Goal: Information Seeking & Learning: Learn about a topic

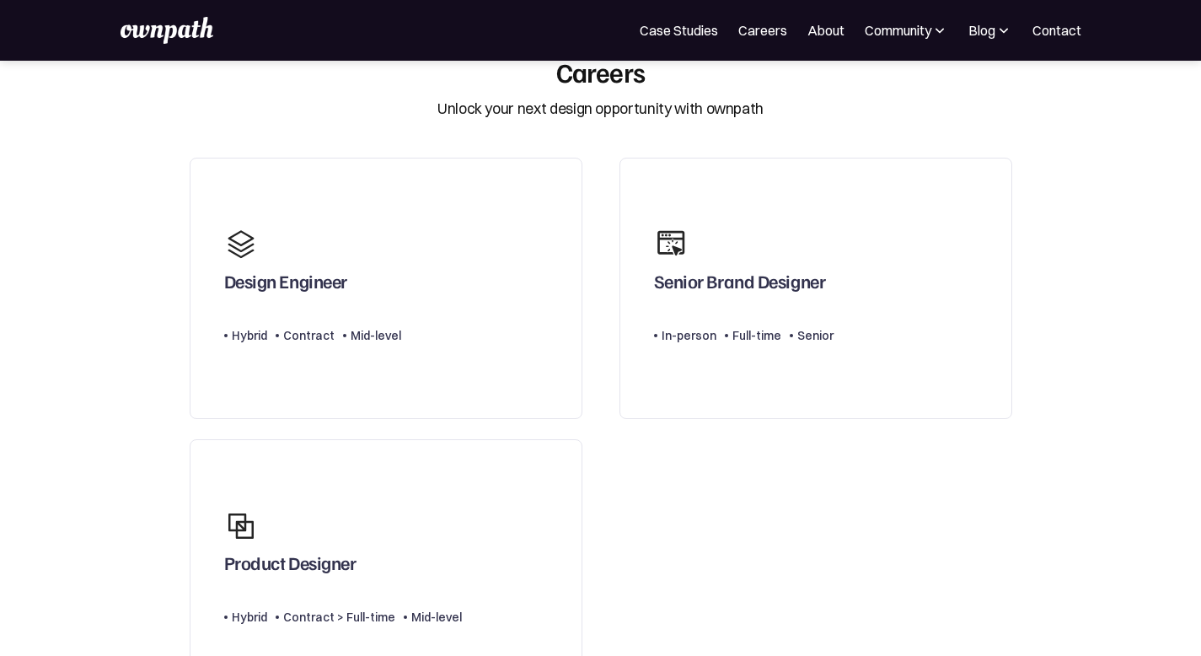
scroll to position [36, 0]
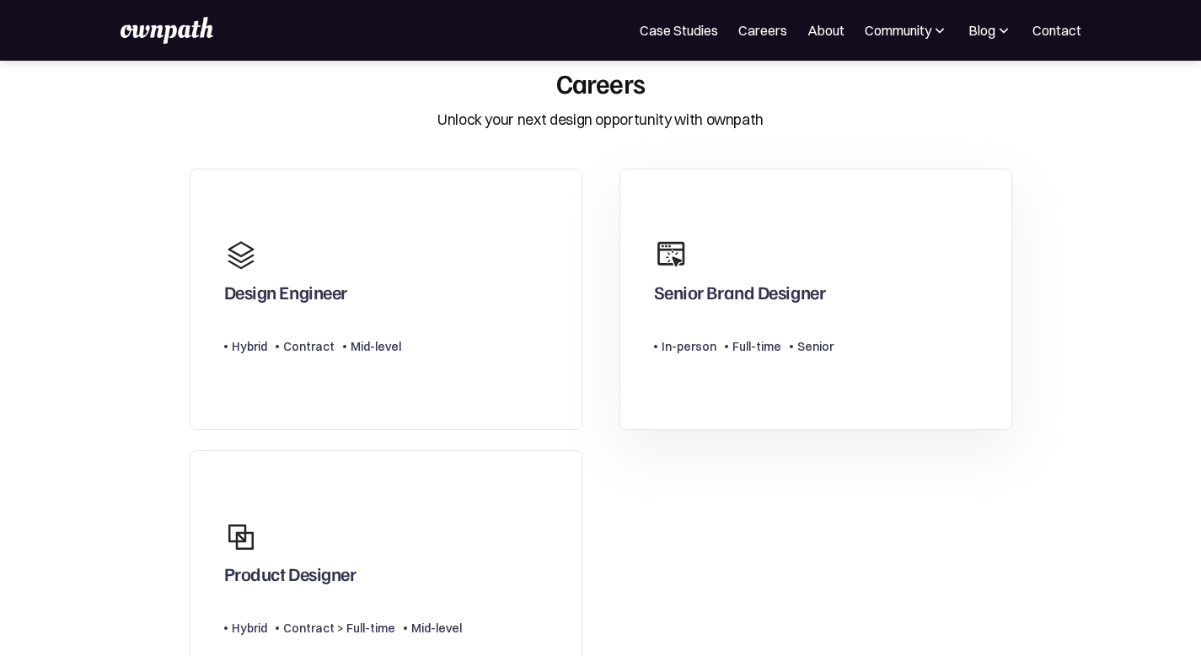
click at [741, 324] on div "Type Level In-person Full-time Senior" at bounding box center [744, 340] width 180 height 34
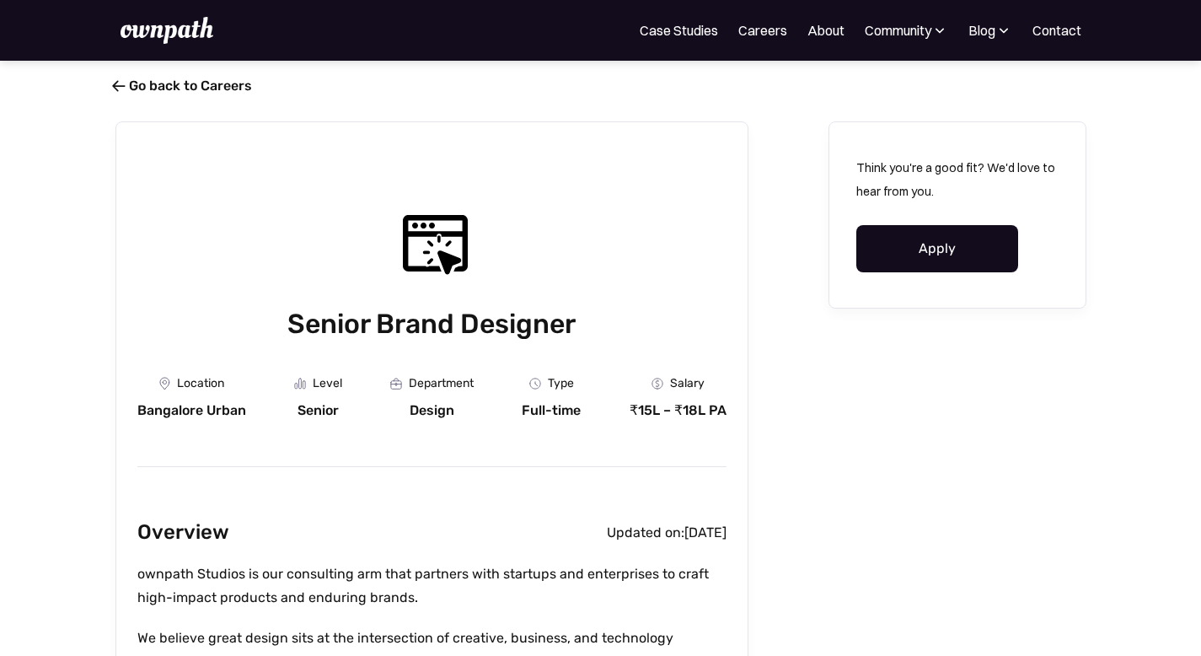
click at [111, 84] on span "" at bounding box center [117, 86] width 13 height 17
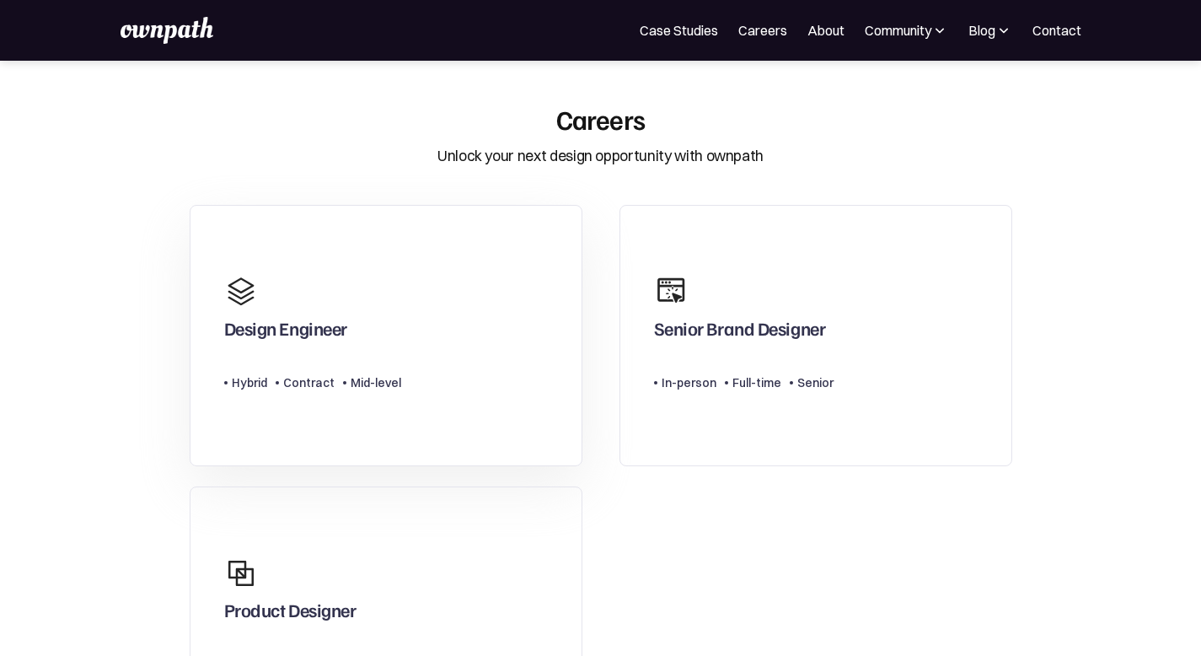
click at [365, 352] on div "Design Engineer Type Level Hybrid Contract Mid-level" at bounding box center [312, 335] width 177 height 139
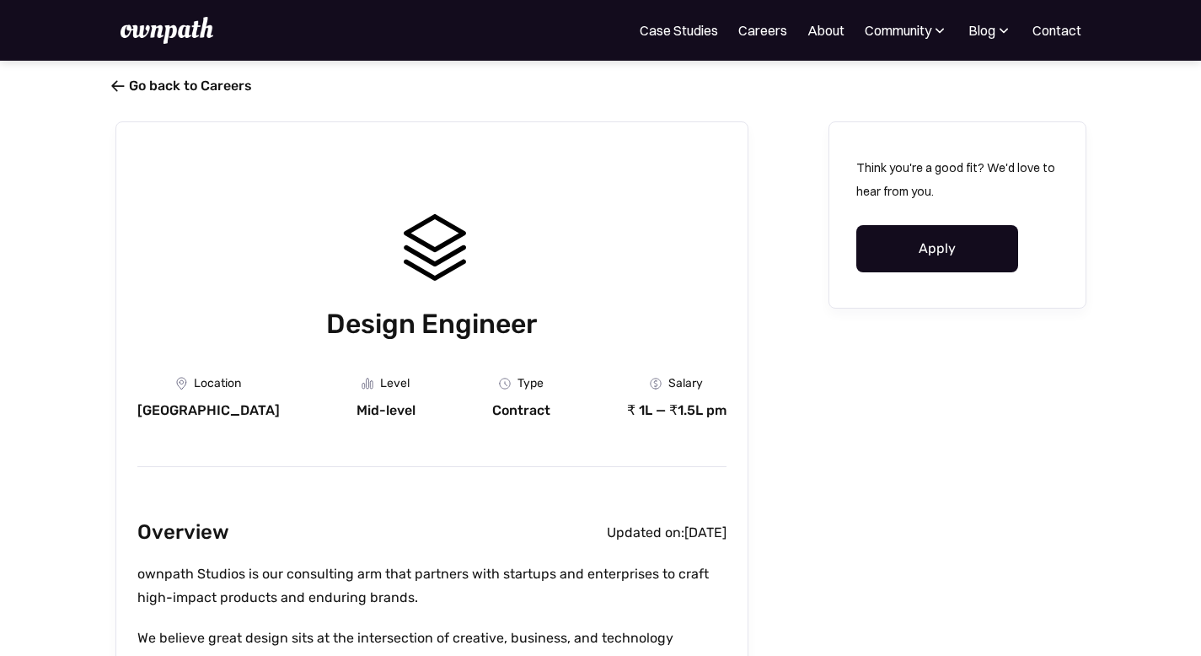
click at [115, 84] on link " Go back to Careers" at bounding box center [183, 86] width 137 height 16
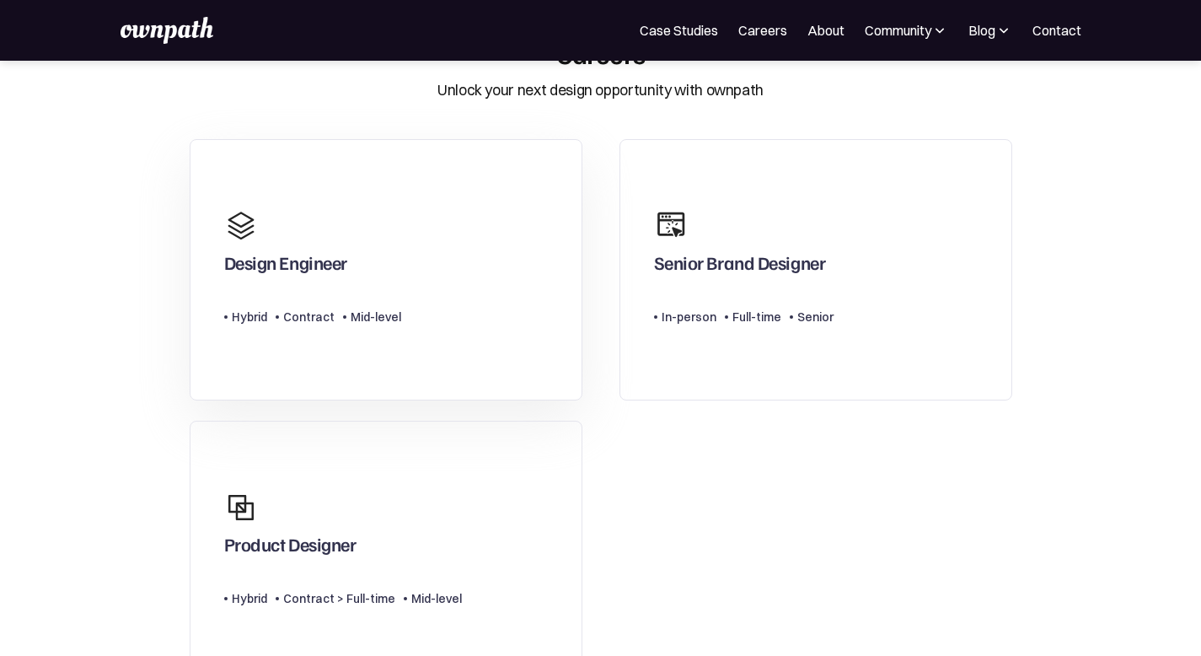
scroll to position [239, 0]
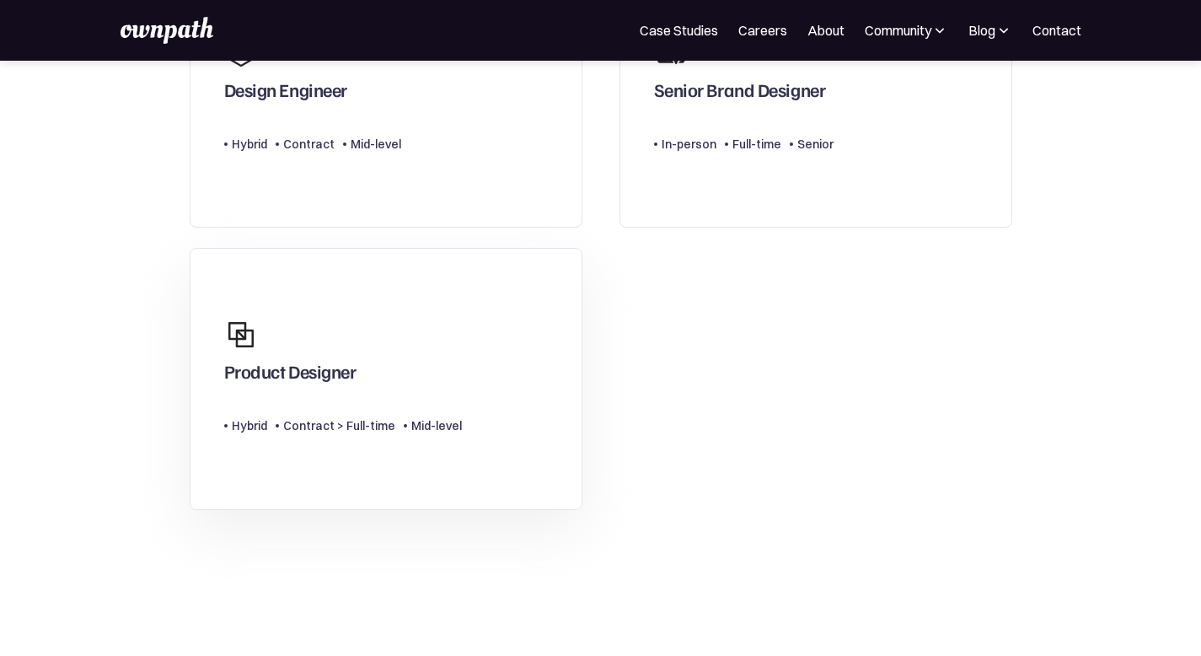
click at [454, 391] on link "Product Designer Type Level Hybrid Contract > Full-time Mid-level" at bounding box center [386, 379] width 393 height 262
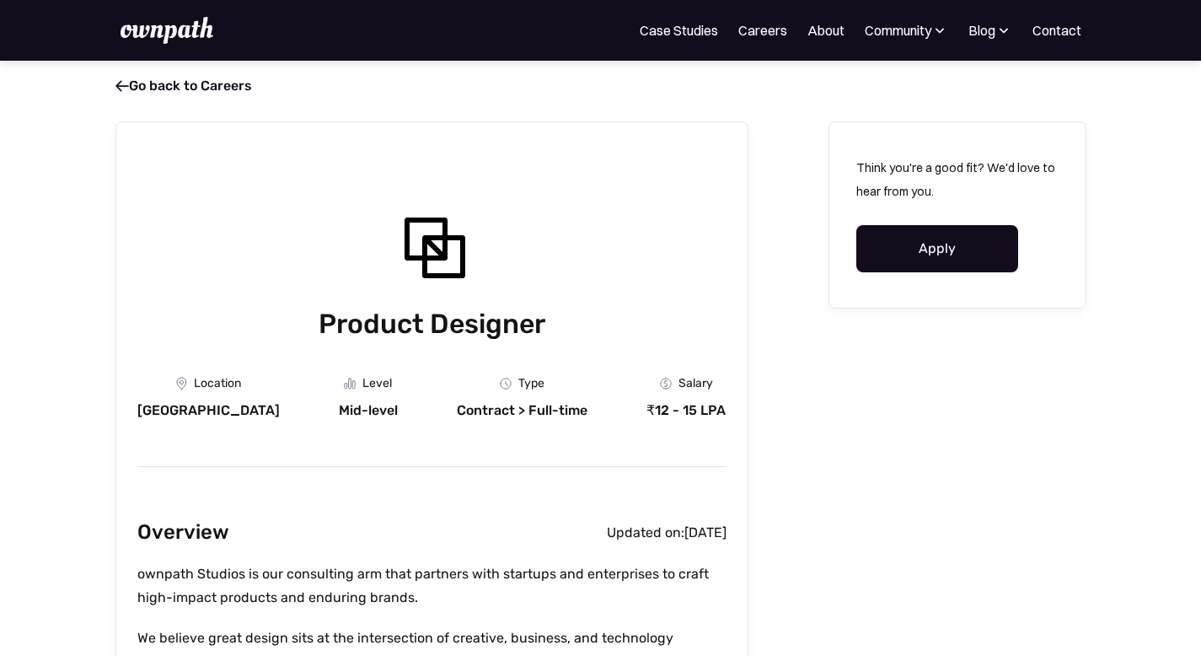
click at [94, 94] on div " Go back to Careers" at bounding box center [601, 86] width 1079 height 17
click at [115, 85] on link " Go back to Careers" at bounding box center [183, 86] width 137 height 16
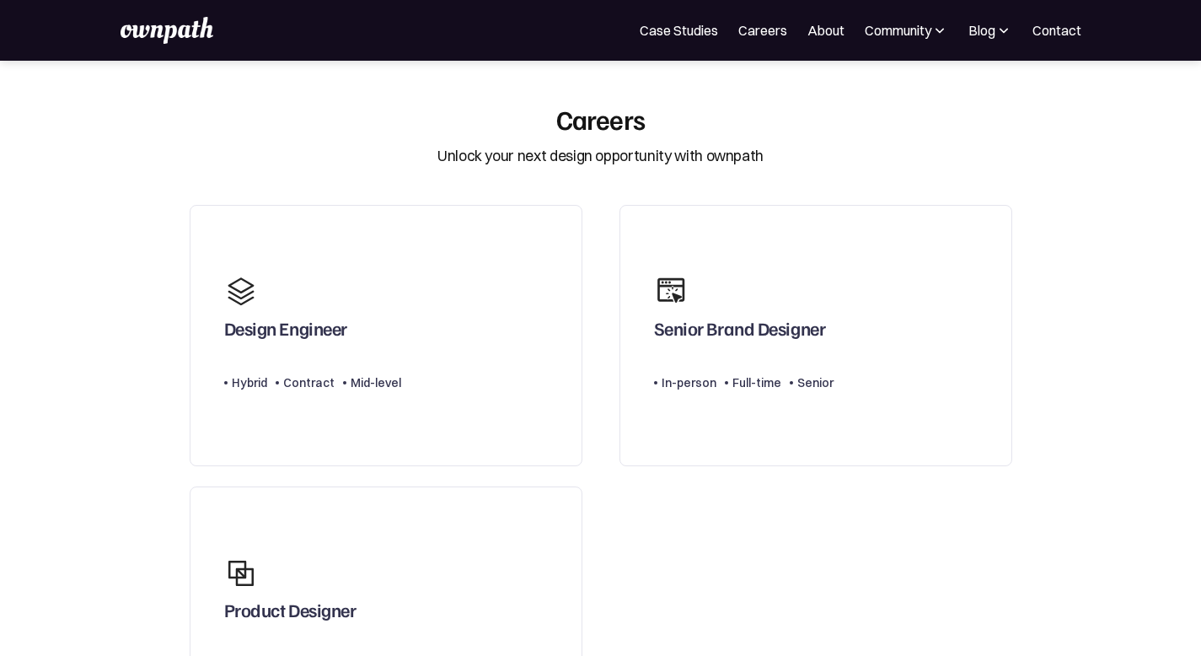
click at [869, 293] on link "Senior Brand Designer Type Level In-person Full-time Senior" at bounding box center [816, 336] width 393 height 262
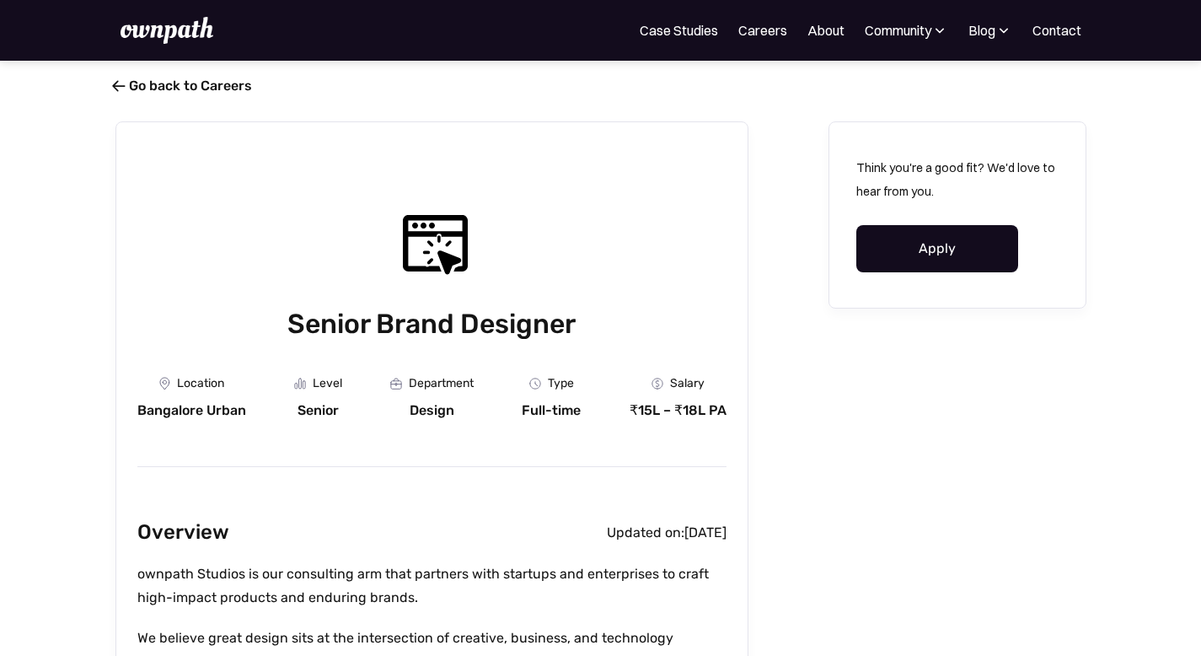
click at [134, 89] on link " Go back to Careers" at bounding box center [183, 86] width 137 height 16
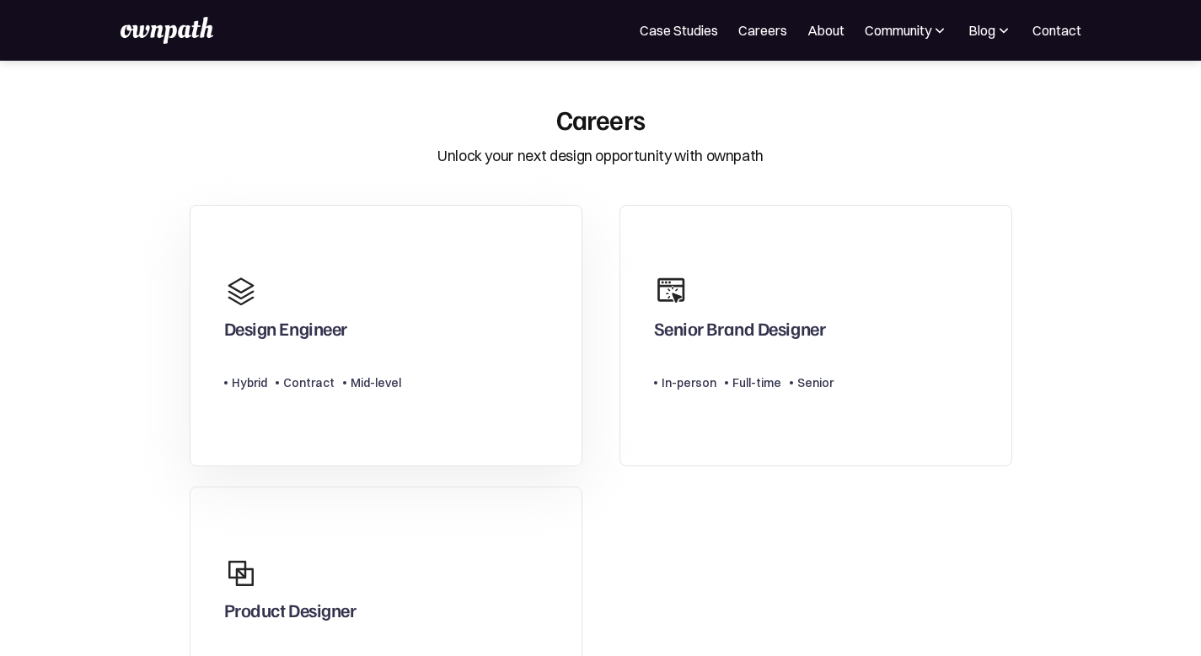
click at [464, 286] on link "Design Engineer Type Level Hybrid Contract Mid-level" at bounding box center [386, 336] width 393 height 262
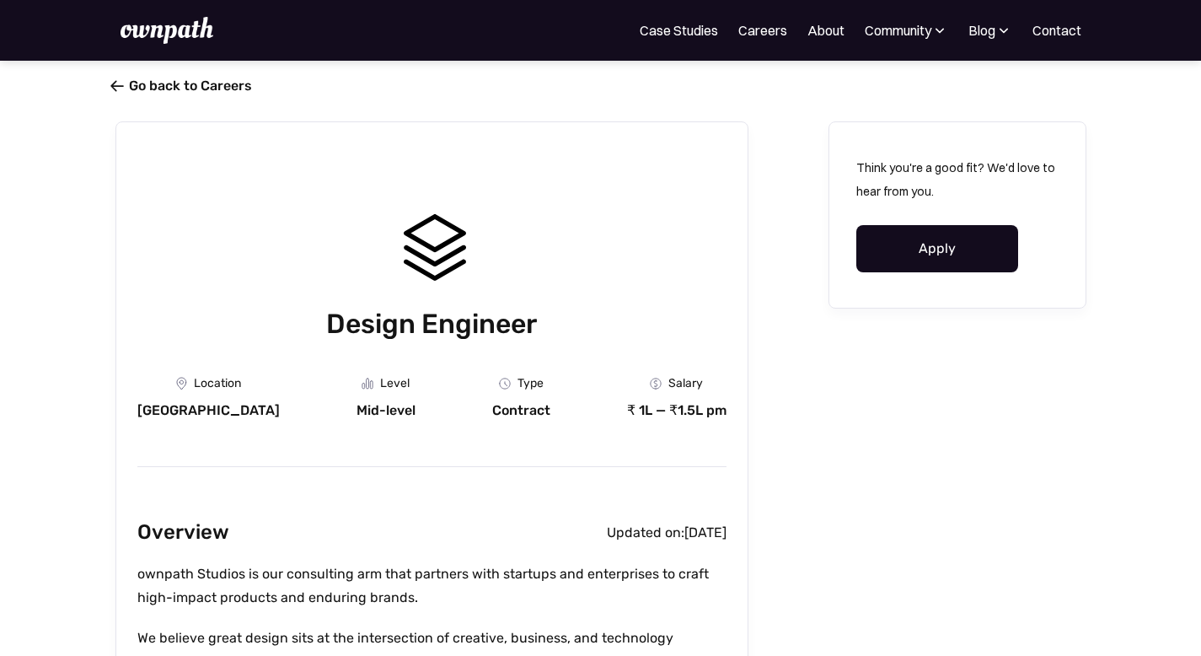
click at [115, 85] on link " Go back to Careers" at bounding box center [183, 86] width 137 height 16
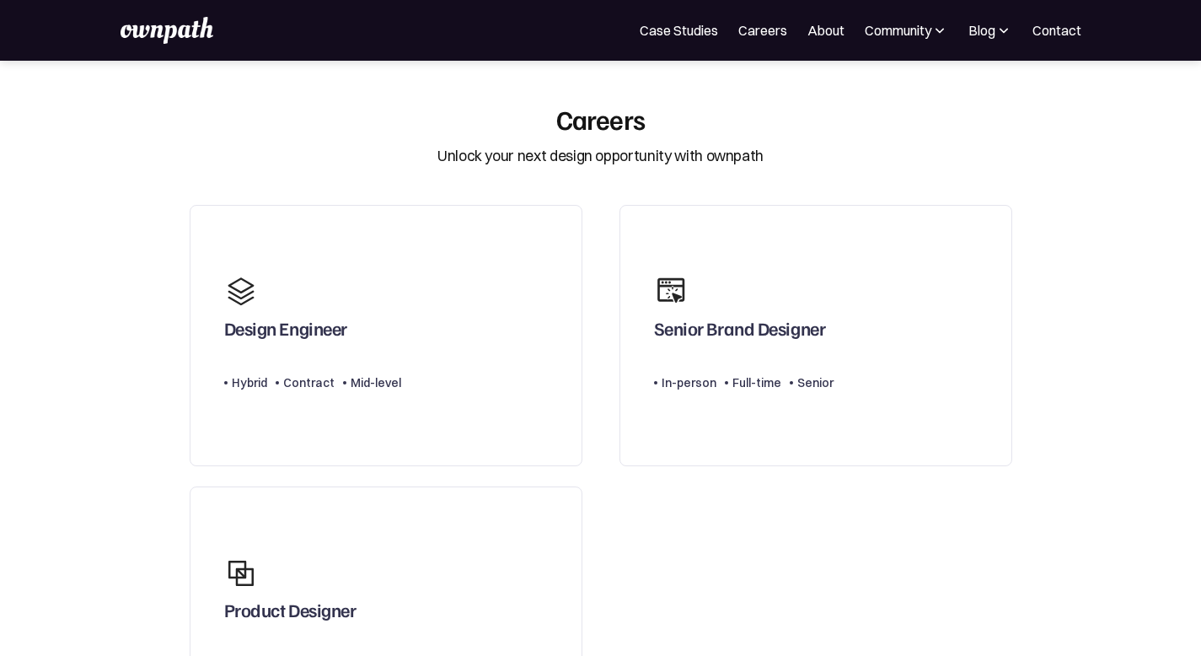
click at [744, 26] on link "Careers" at bounding box center [762, 30] width 49 height 20
